Goal: Task Accomplishment & Management: Complete application form

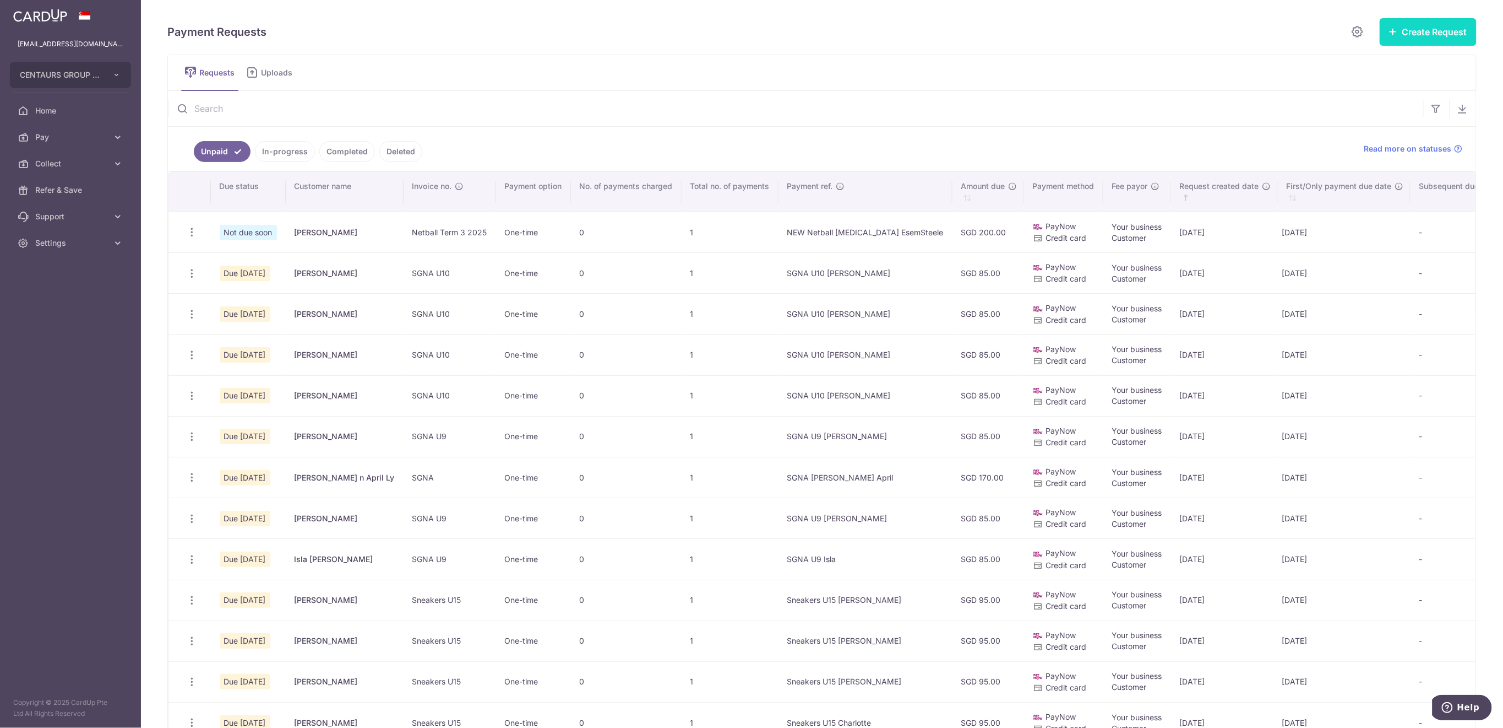
click at [1411, 32] on button "Create Request" at bounding box center [1428, 32] width 97 height 28
click at [1380, 67] on span "Single Request" at bounding box center [1410, 65] width 113 height 13
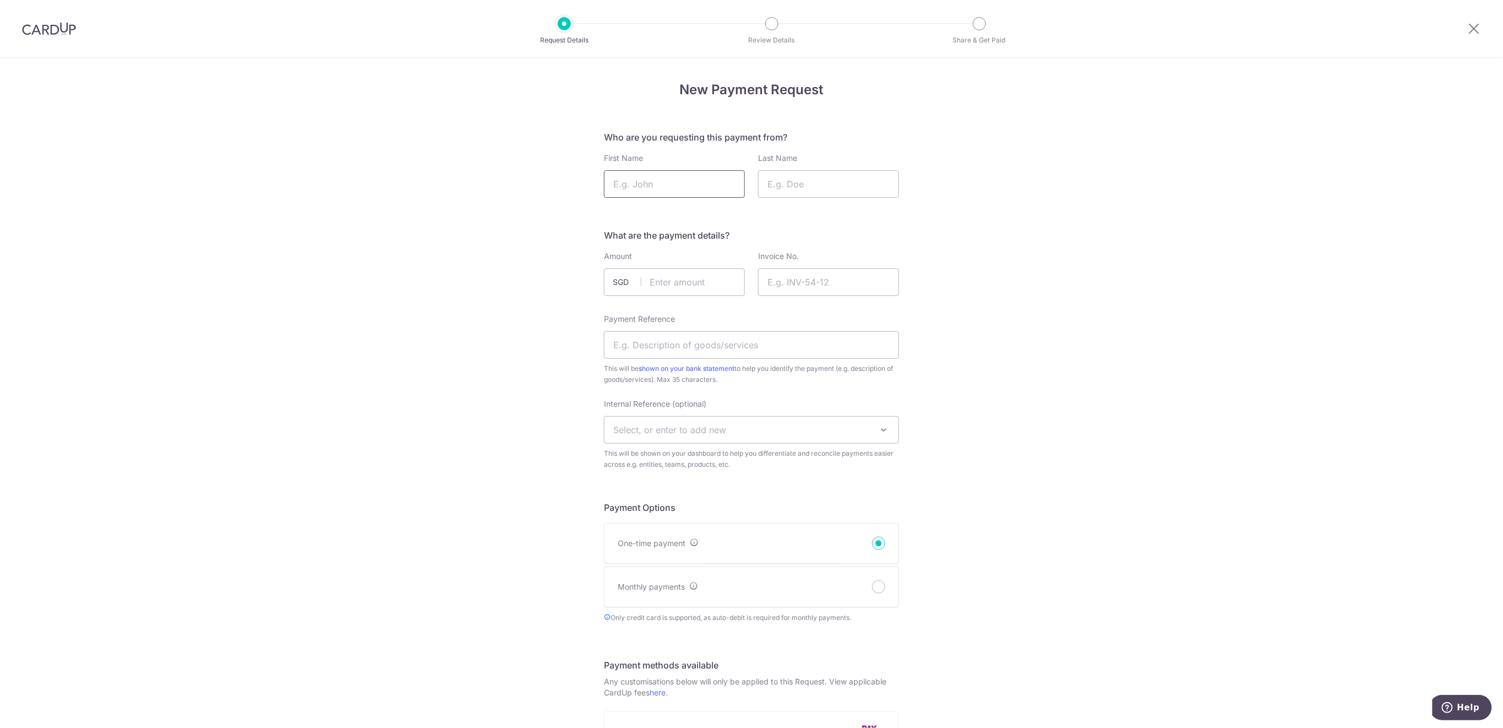
click at [729, 180] on input "First Name" at bounding box center [674, 184] width 141 height 28
type input "Emma"
click at [788, 185] on input "Last Name" at bounding box center [828, 184] width 141 height 28
type input "Baker"
click at [692, 273] on input "text" at bounding box center [674, 282] width 141 height 28
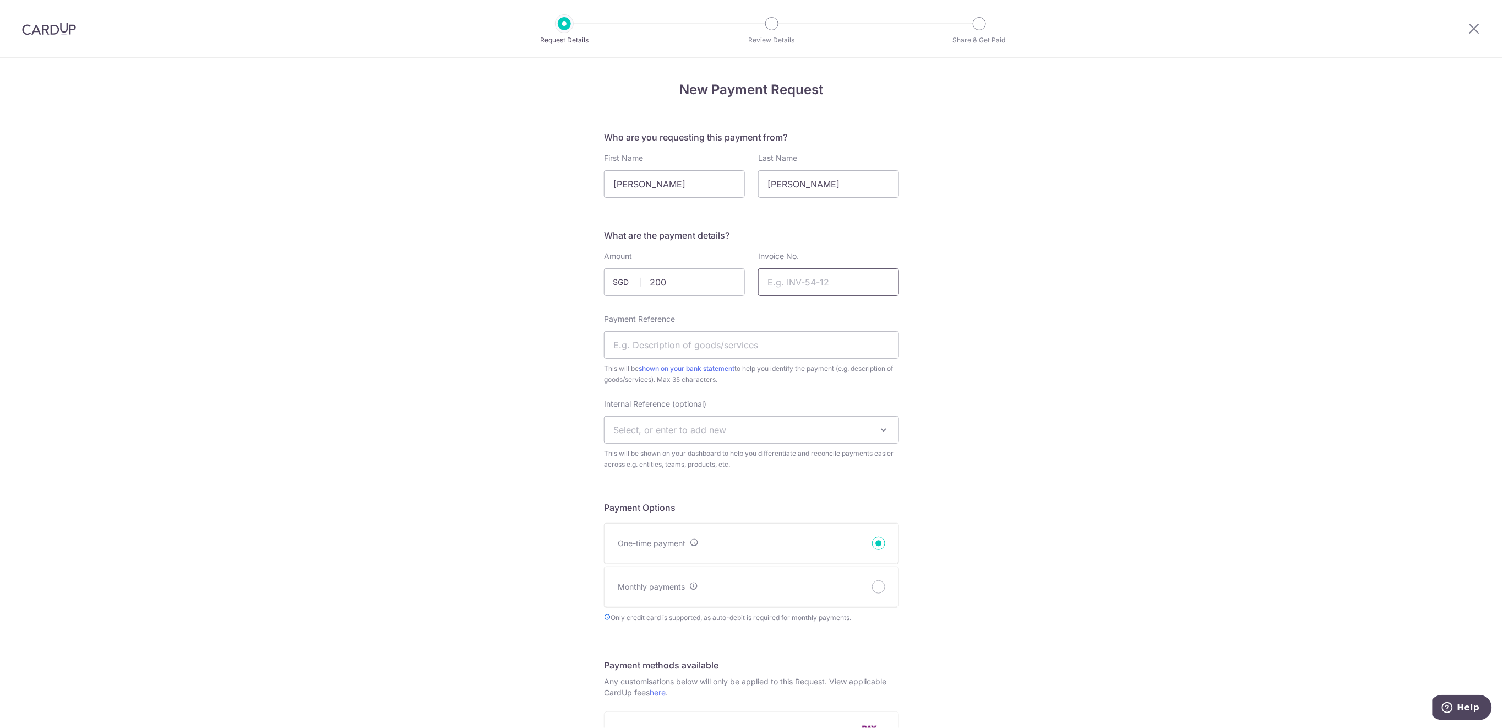
type input "200.00"
click at [812, 274] on input "Invoice No." at bounding box center [828, 282] width 141 height 28
type input "Netball Term 3 2025"
click at [775, 335] on input "Payment Reference" at bounding box center [751, 345] width 295 height 28
type input "NEW Netball T3 EmmaBaker"
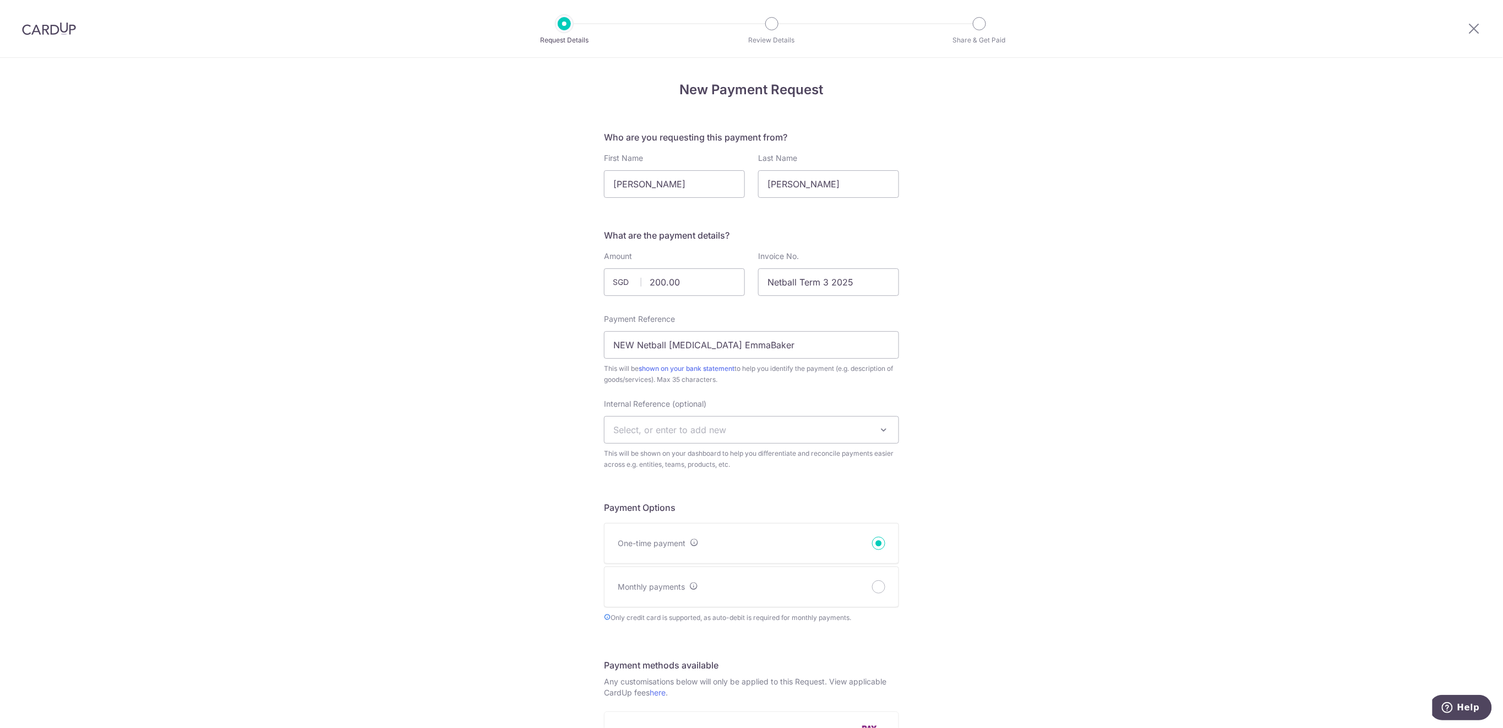
click at [749, 427] on span "Select, or enter to add new" at bounding box center [752, 429] width 294 height 26
type input "U15"
select select "u15"
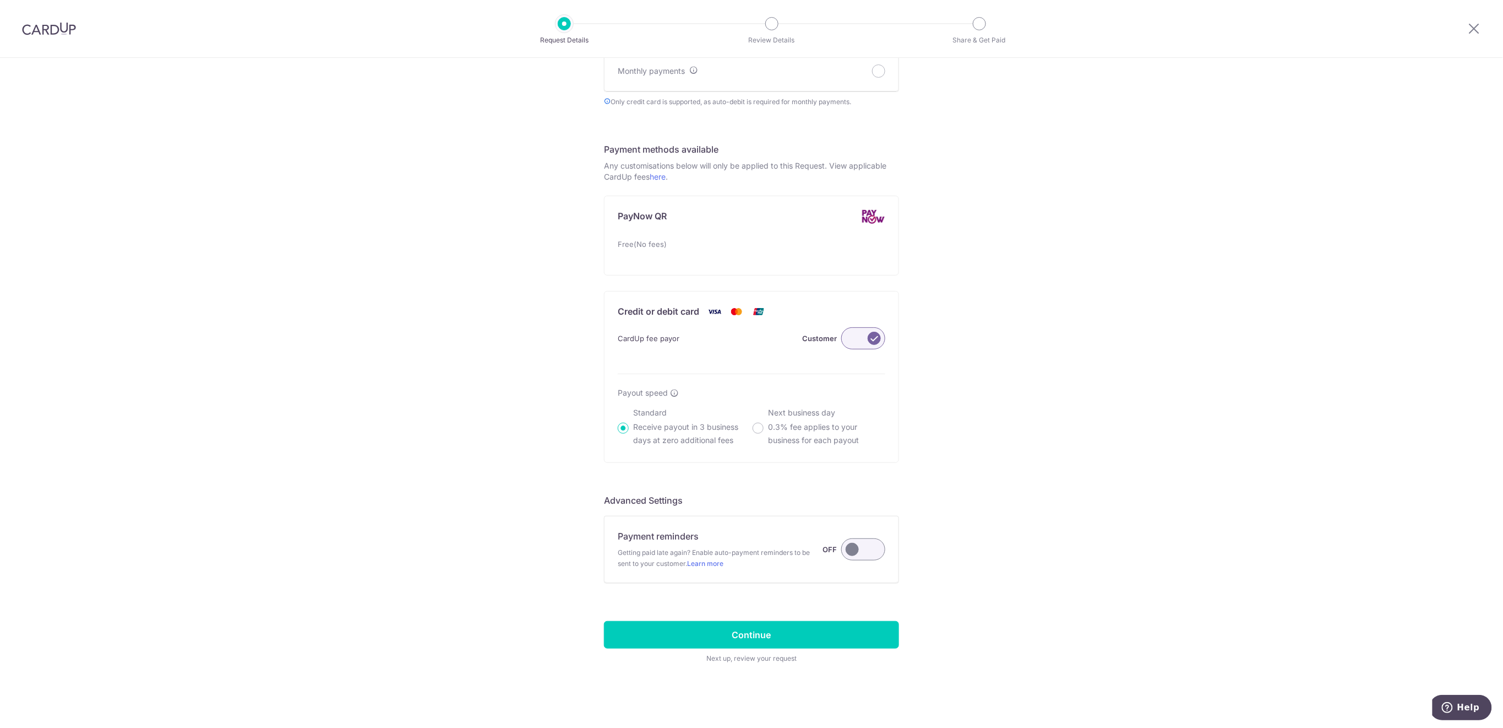
scroll to position [516, 0]
click at [862, 552] on label at bounding box center [864, 549] width 44 height 22
click at [0, 0] on input "Payment reminders Getting paid late again? Enable auto-payment reminders to be …" at bounding box center [0, 0] width 0 height 0
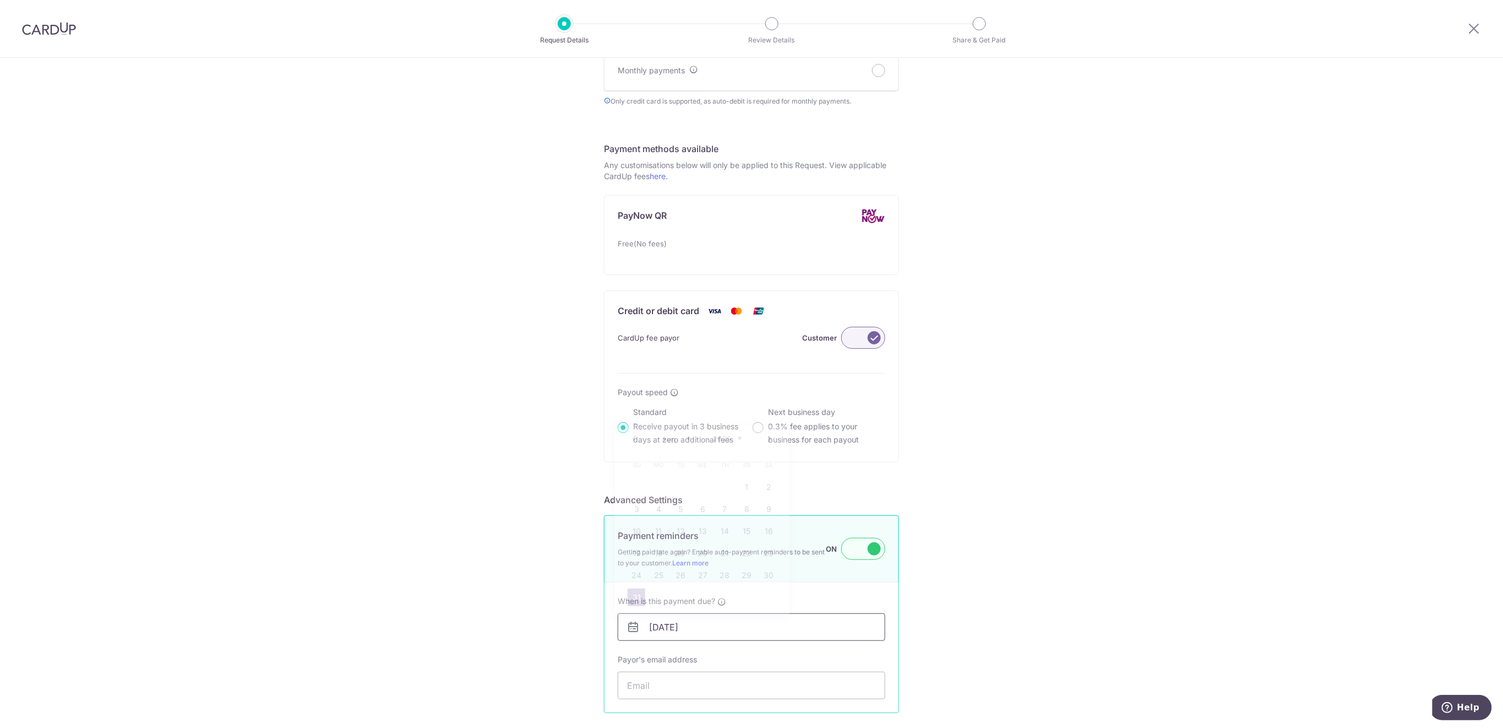
click at [846, 620] on input "31/08/2025" at bounding box center [752, 627] width 268 height 28
click at [765, 437] on link "Next" at bounding box center [769, 438] width 13 height 13
click at [720, 485] on link "4" at bounding box center [725, 487] width 18 height 18
type input "04/09/2025"
click at [732, 690] on input "Payor's email address" at bounding box center [752, 685] width 268 height 28
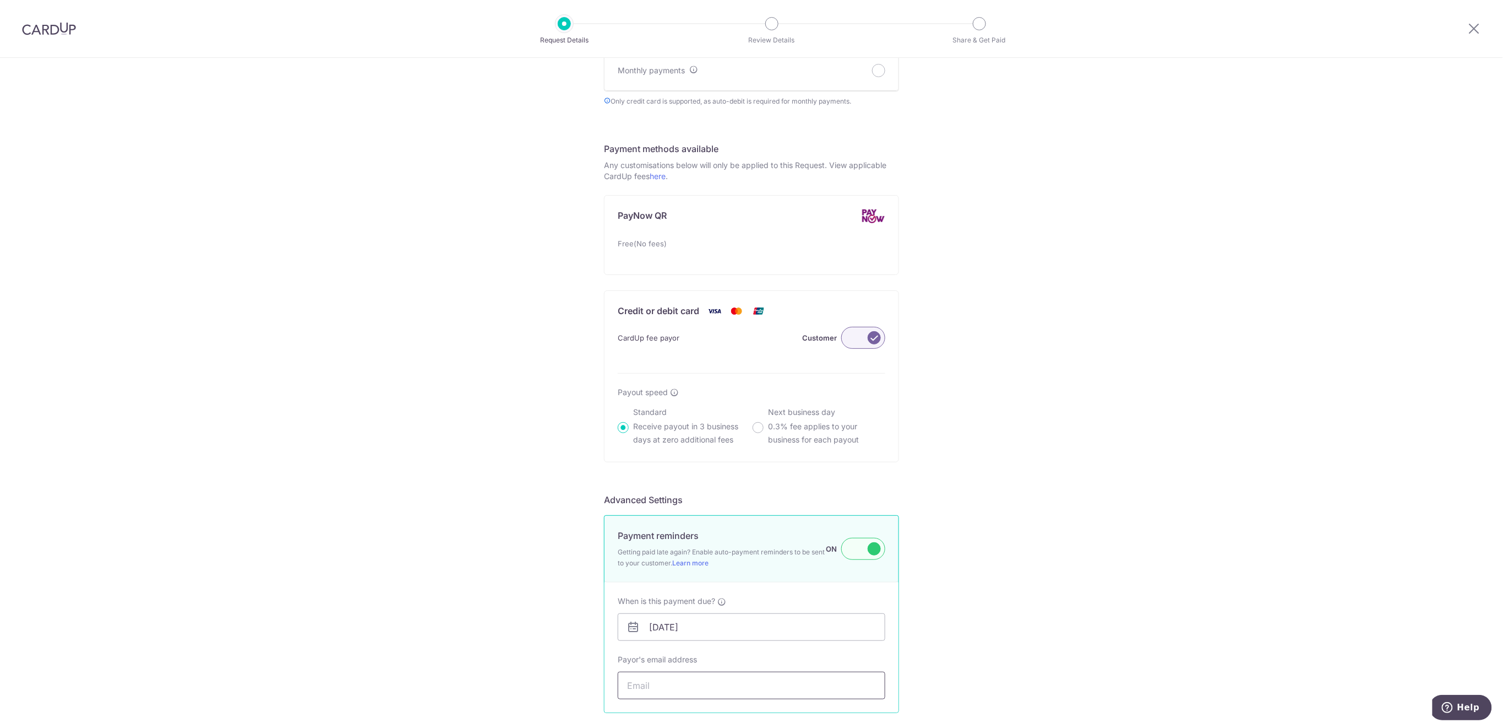
click at [752, 688] on input "Payor's email address" at bounding box center [752, 685] width 268 height 28
paste input "[EMAIL_ADDRESS][DOMAIN_NAME]"
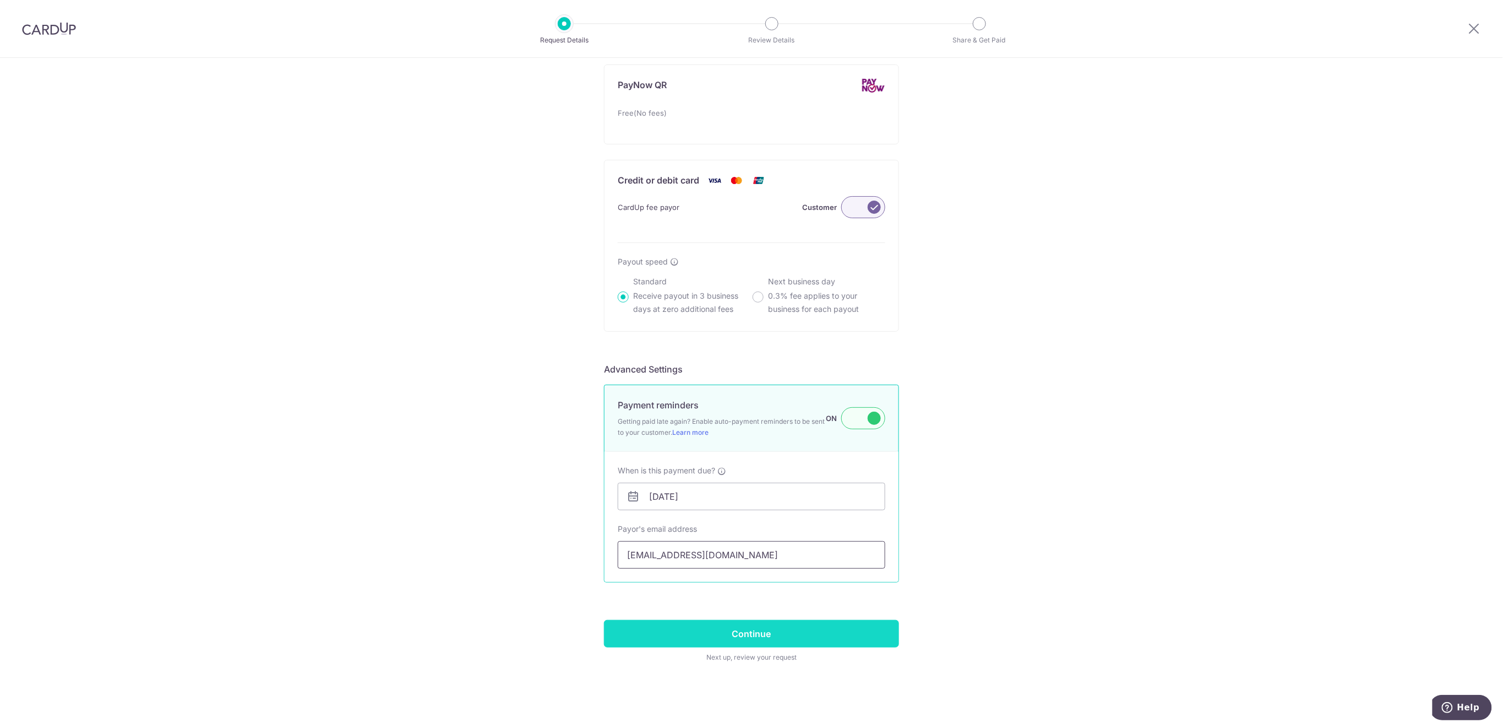
type input "[EMAIL_ADDRESS][DOMAIN_NAME]"
click at [886, 634] on input "Continue" at bounding box center [751, 634] width 295 height 28
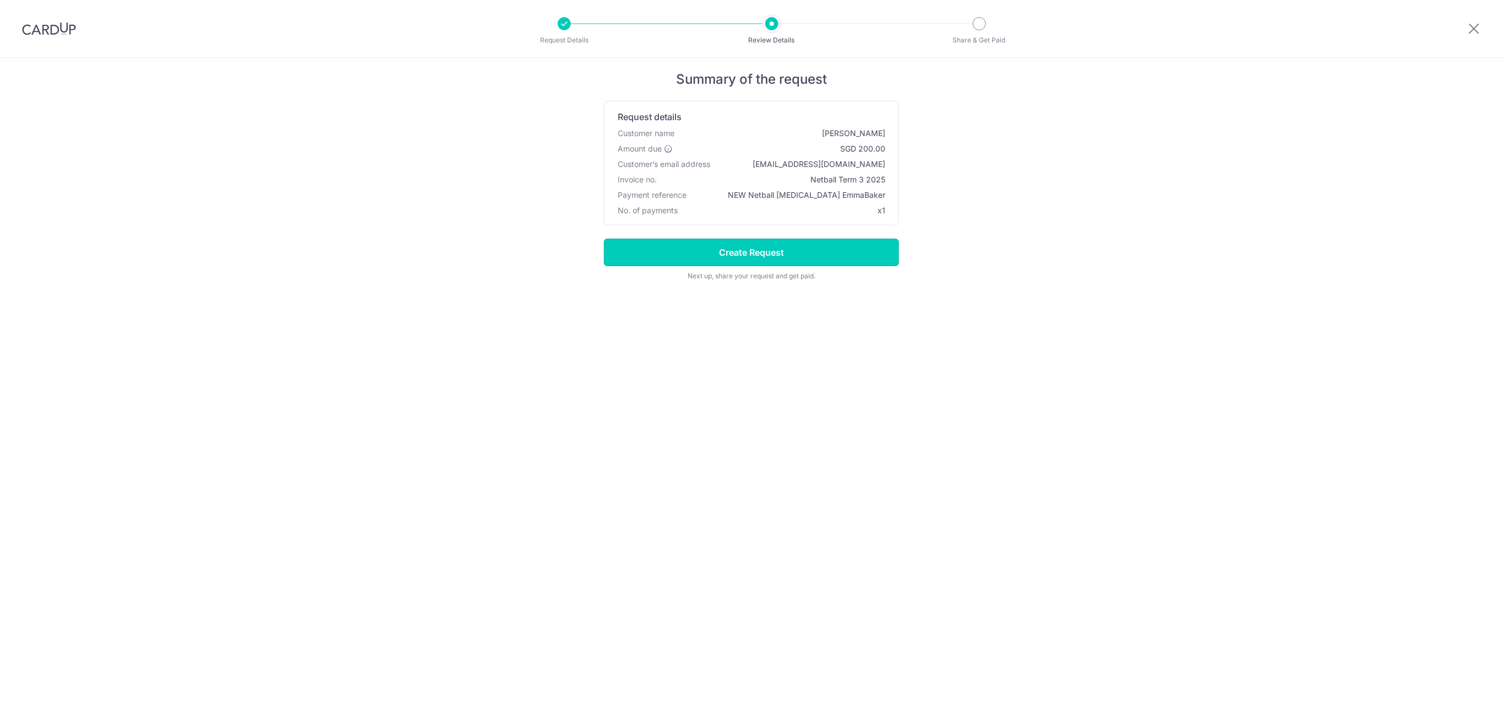
click at [743, 259] on input "Create Request" at bounding box center [751, 252] width 295 height 28
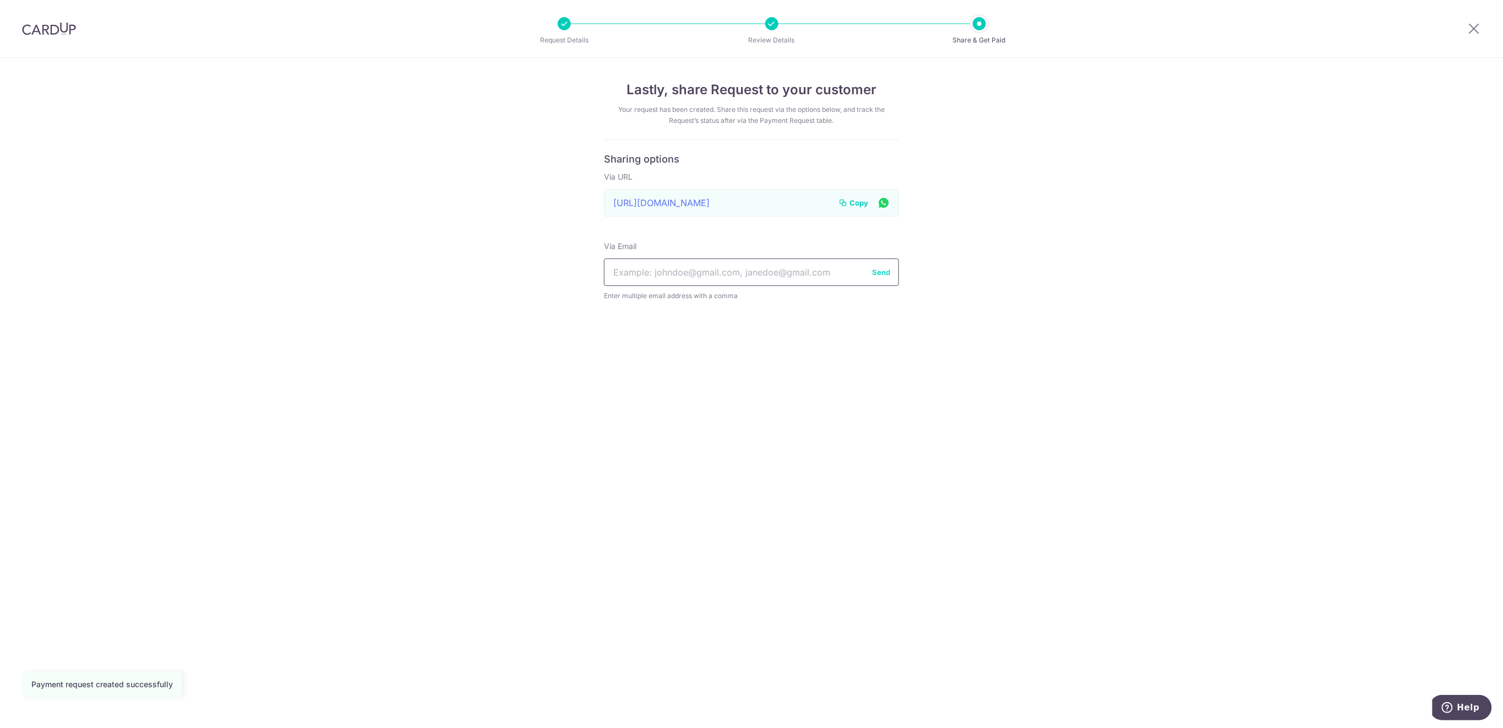
click at [709, 272] on input "text" at bounding box center [751, 272] width 295 height 28
paste input "[EMAIL_ADDRESS][DOMAIN_NAME]"
type input "[EMAIL_ADDRESS][DOMAIN_NAME]"
click at [882, 269] on button "Send" at bounding box center [881, 272] width 18 height 11
click at [1469, 29] on icon at bounding box center [1474, 28] width 13 height 14
